Goal: Download file/media

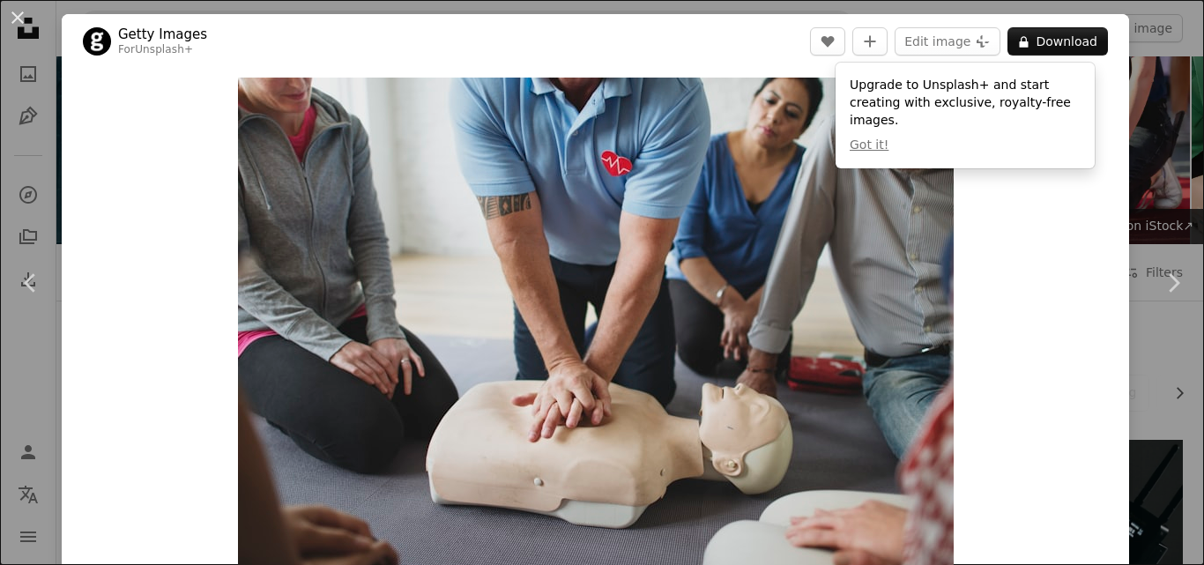
scroll to position [1935, 0]
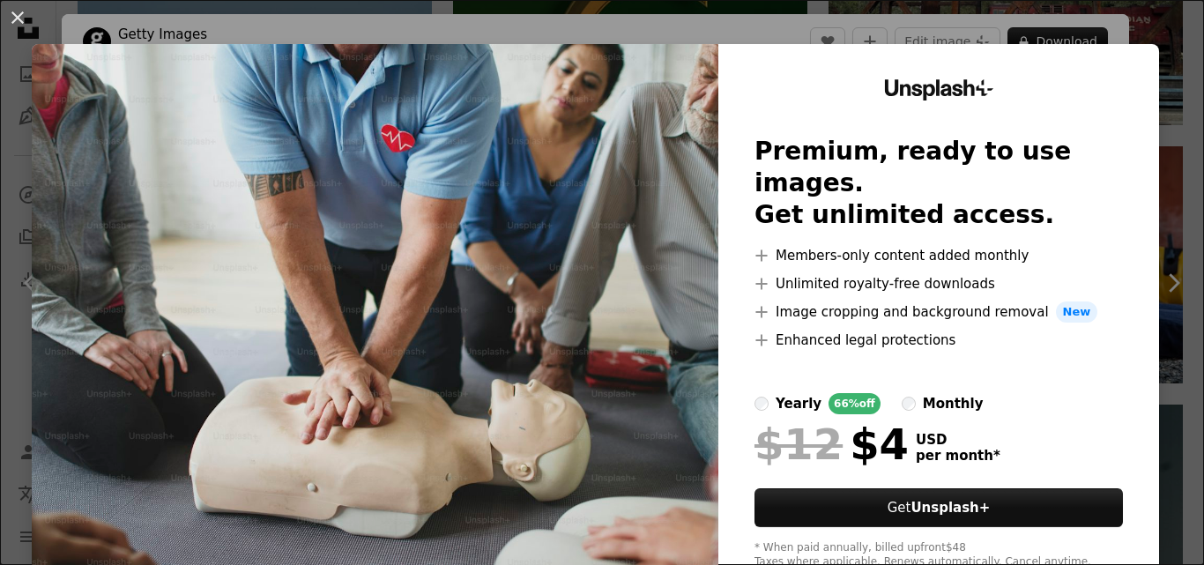
click at [1115, 109] on div "Unsplash+ Premium, ready to use images. Get unlimited access. A plus sign Membe…" at bounding box center [939, 324] width 441 height 561
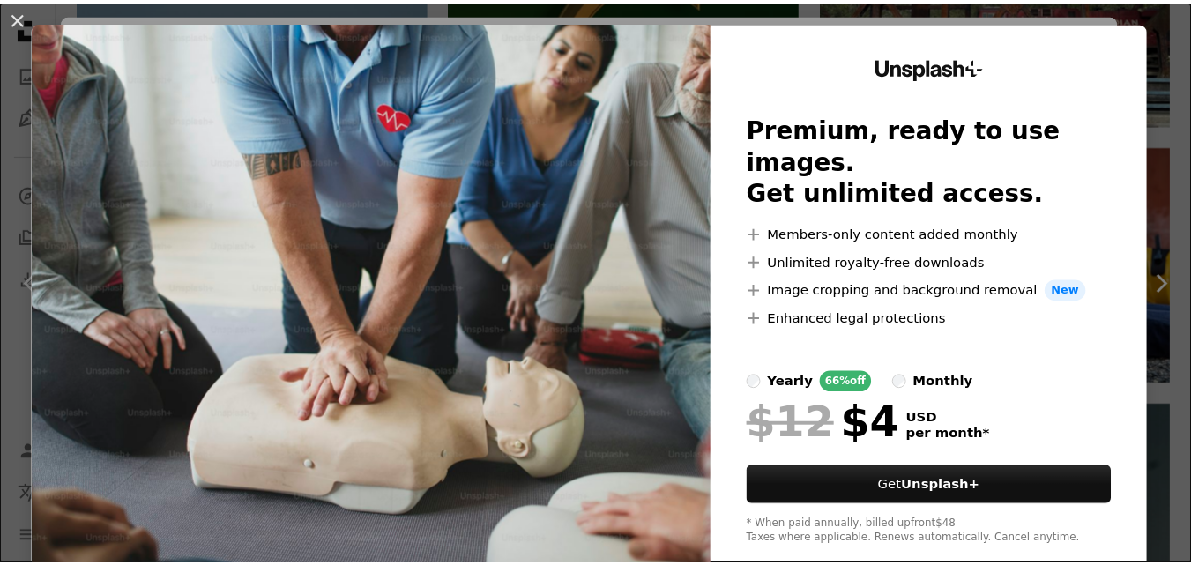
scroll to position [0, 0]
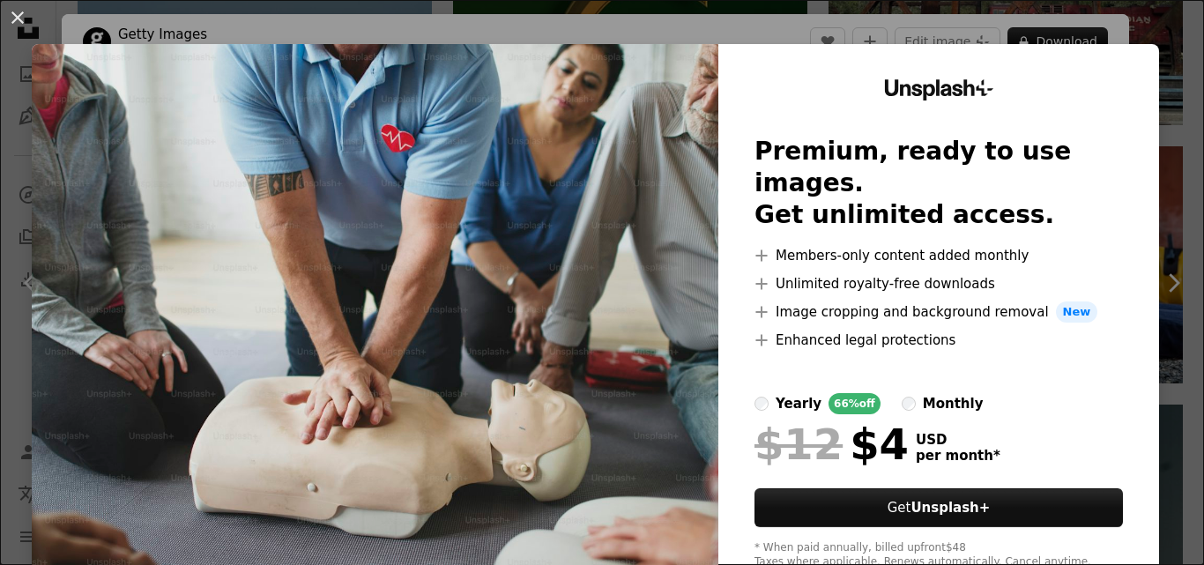
click at [1032, 6] on div "An X shape Unsplash+ Premium, ready to use images. Get unlimited access. A plus…" at bounding box center [602, 282] width 1204 height 565
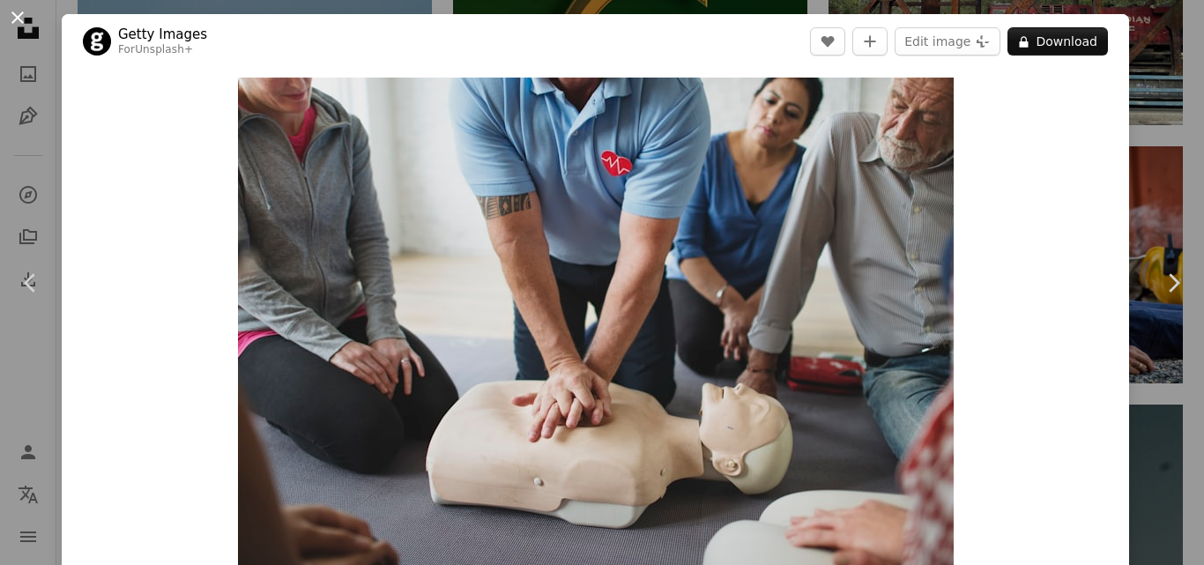
click at [26, 24] on button "An X shape" at bounding box center [17, 17] width 21 height 21
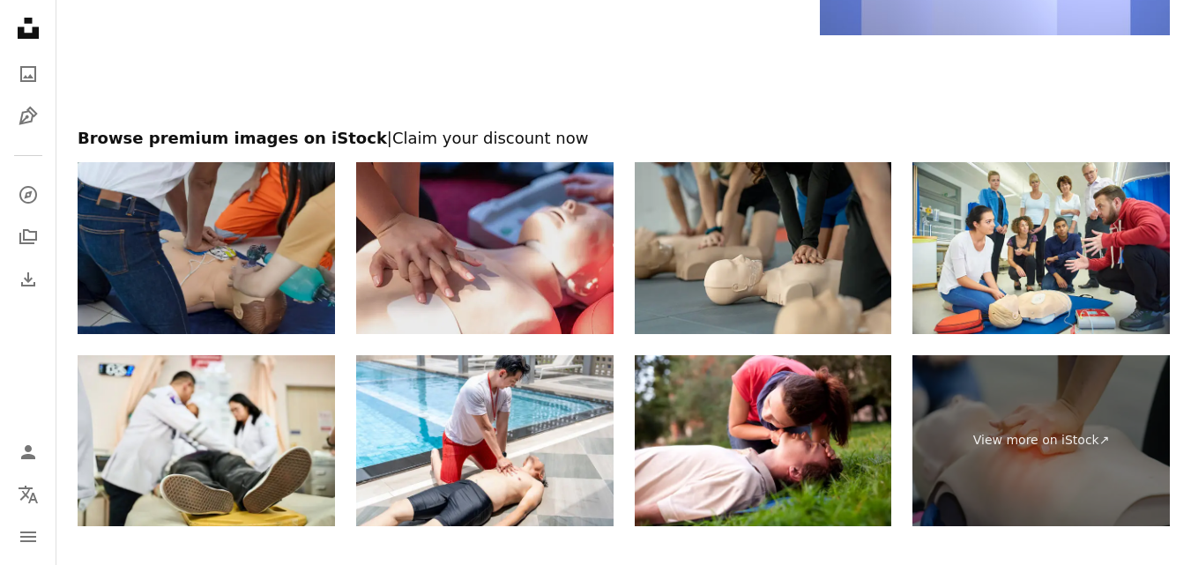
scroll to position [6317, 0]
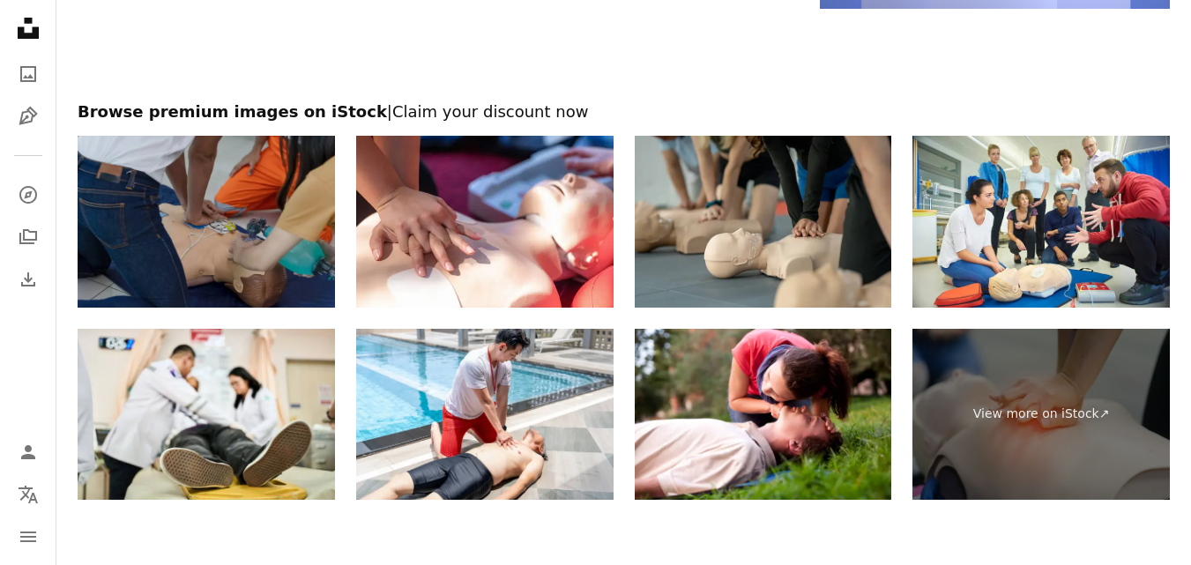
click at [207, 206] on img at bounding box center [206, 222] width 257 height 172
